Goal: Ask a question

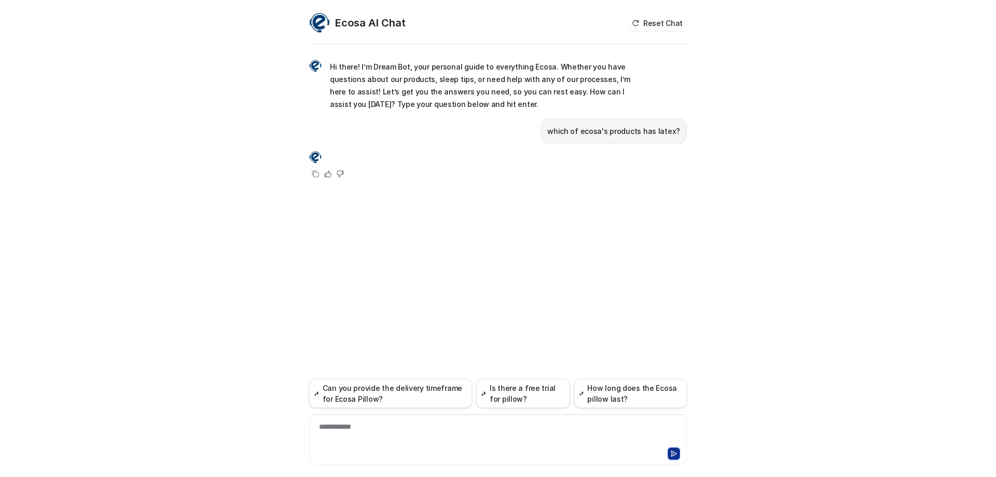
click at [641, 131] on p "which of ecosa's products has latex?" at bounding box center [613, 131] width 133 height 12
drag, startPoint x: 601, startPoint y: 151, endPoint x: 580, endPoint y: 132, distance: 28.3
click at [601, 151] on div "Copy Helpful Not helpful" at bounding box center [498, 165] width 378 height 30
drag, startPoint x: 559, startPoint y: 129, endPoint x: 656, endPoint y: 135, distance: 97.2
click at [717, 131] on div "**********" at bounding box center [498, 238] width 996 height 477
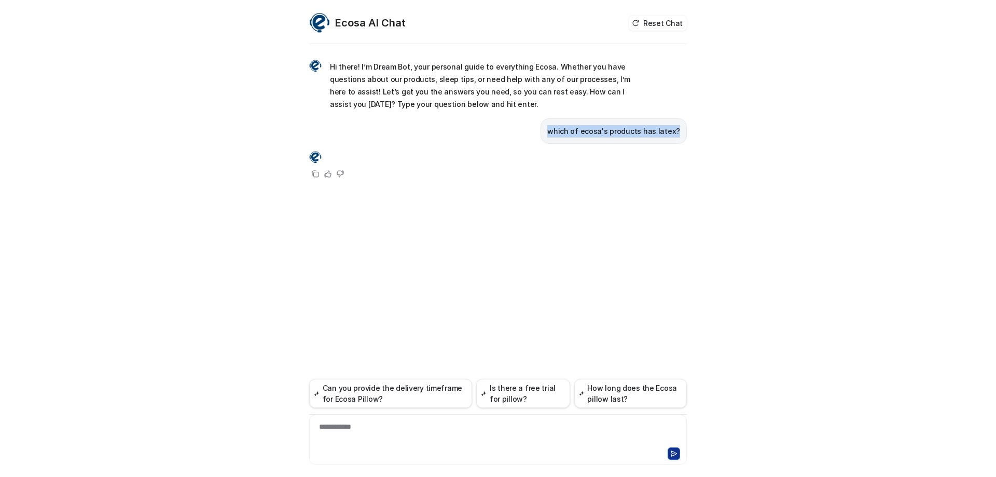
copy p "which of ecosa's products has latex?"
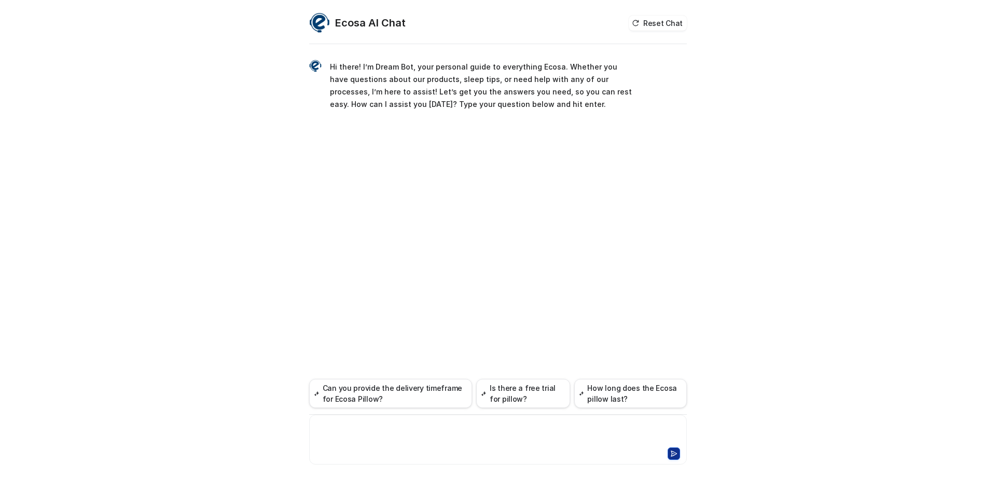
paste div
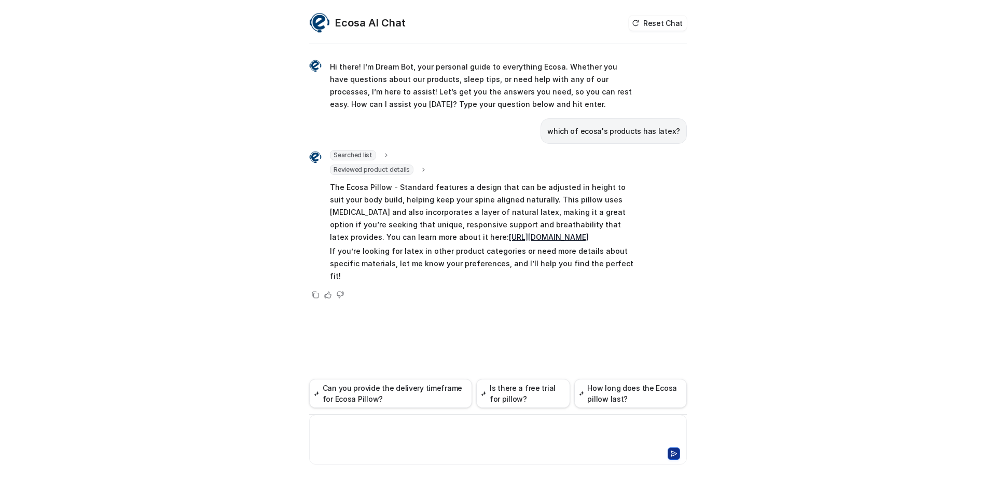
click at [401, 426] on div at bounding box center [498, 433] width 372 height 24
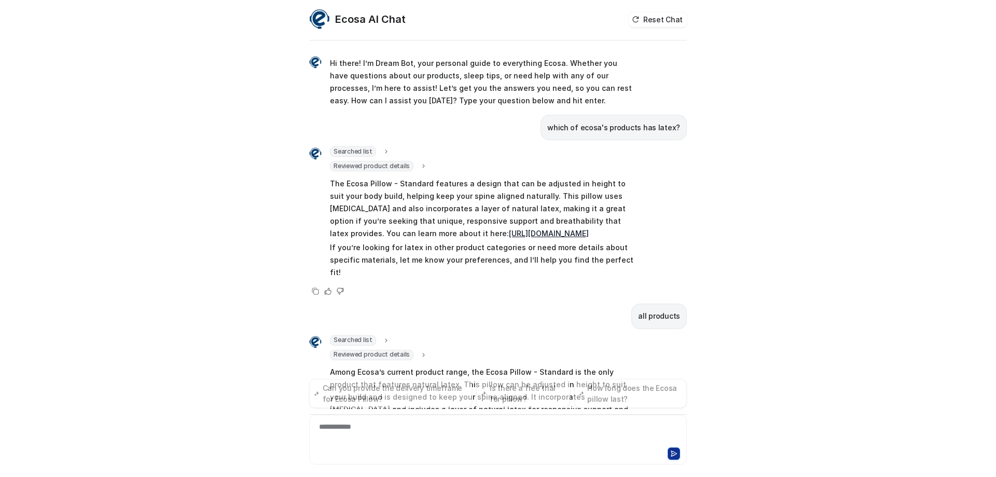
scroll to position [89, 0]
